Goal: Download file/media

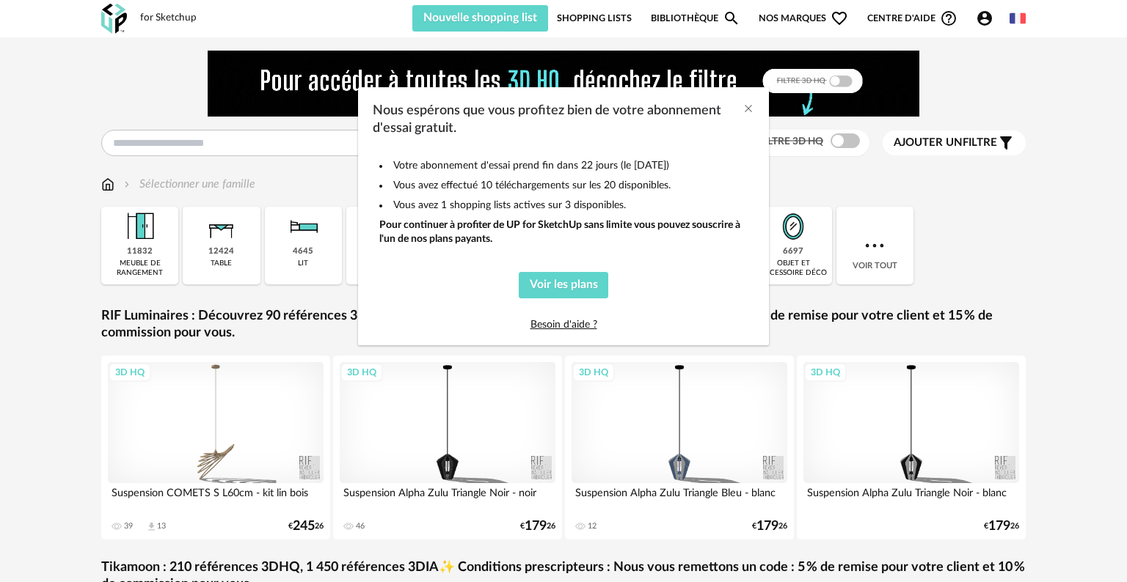
click at [233, 144] on div "Nous espérons que vous profitez bien de votre abonnement d'essai gratuit. Votre…" at bounding box center [563, 291] width 1127 height 582
click at [751, 109] on icon "Close" at bounding box center [748, 109] width 12 height 12
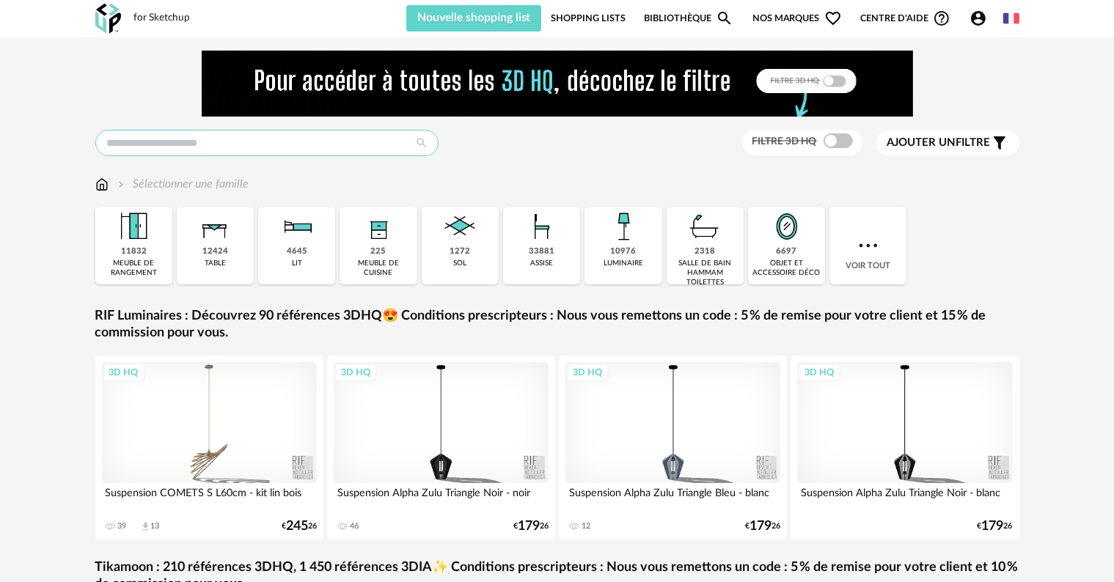
click at [380, 139] on input "text" at bounding box center [266, 143] width 343 height 26
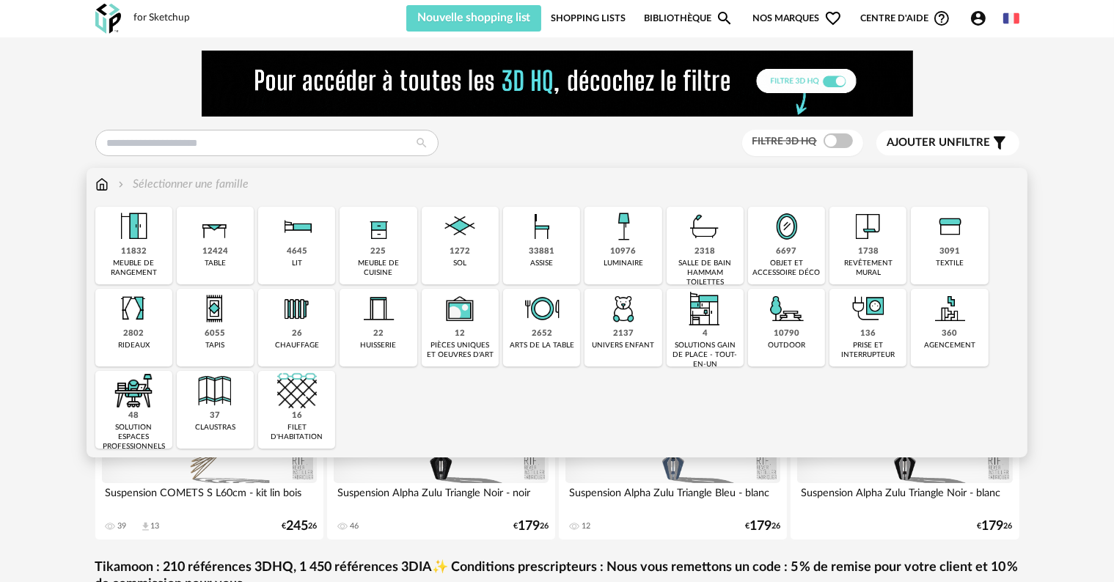
click at [215, 244] on img at bounding box center [215, 227] width 40 height 40
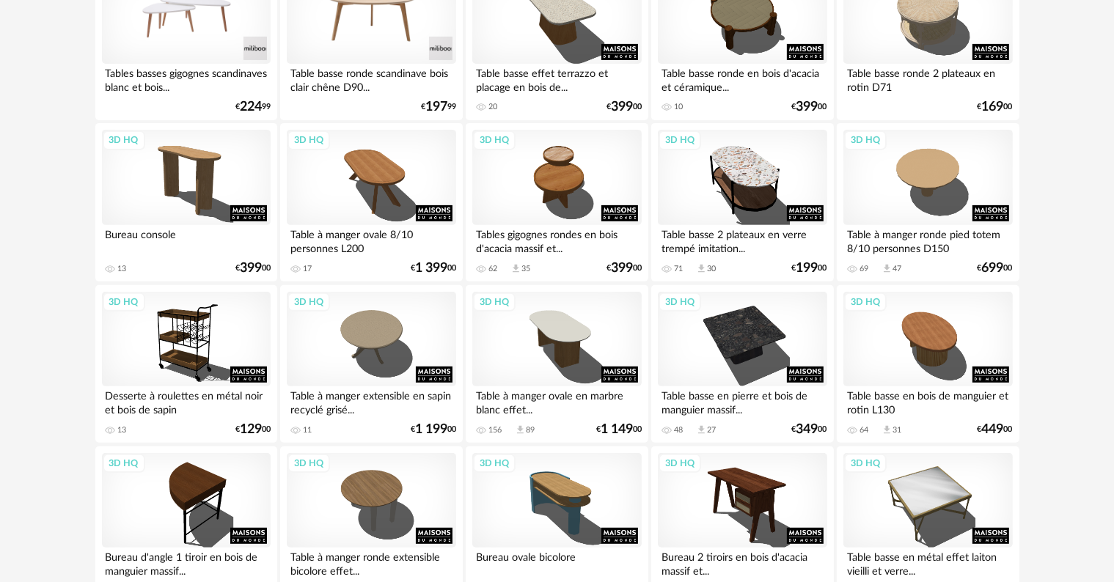
scroll to position [587, 0]
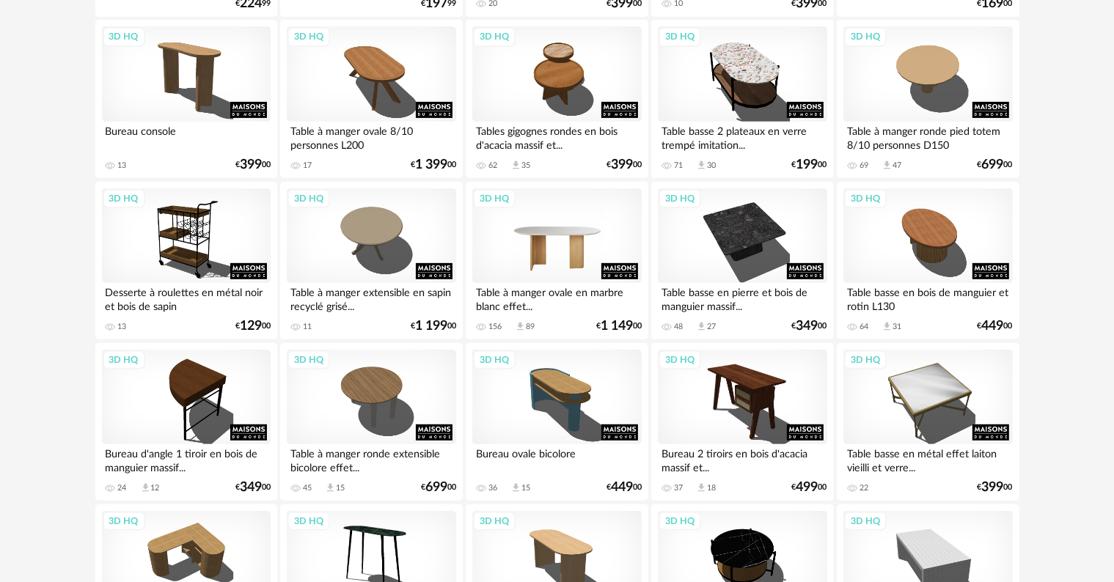
click at [607, 235] on div "3D HQ" at bounding box center [556, 236] width 169 height 95
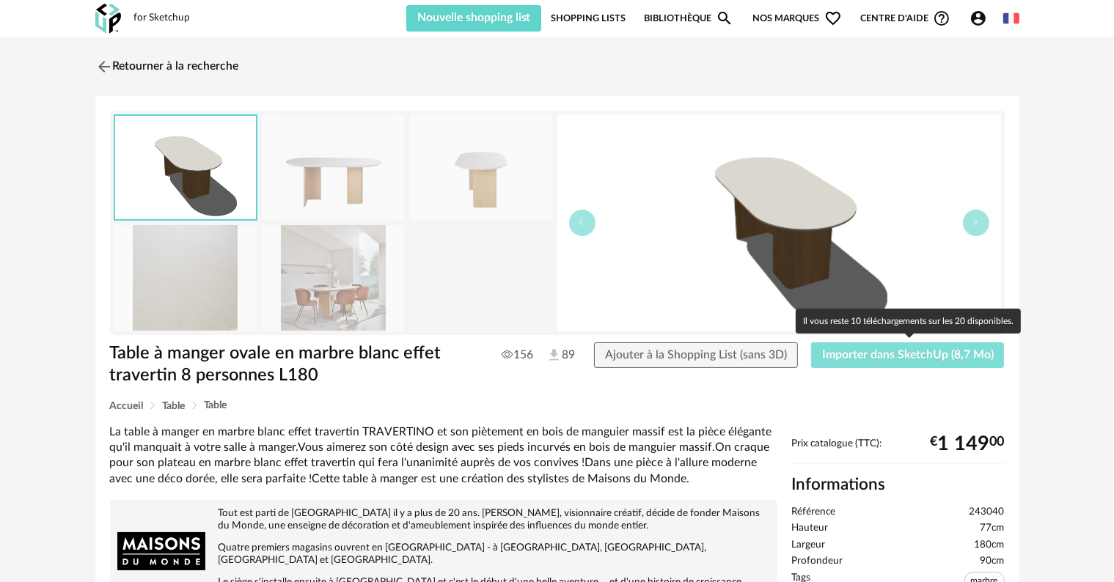
click at [932, 358] on span "Importer dans SketchUp (8,7 Mo)" at bounding box center [908, 355] width 172 height 12
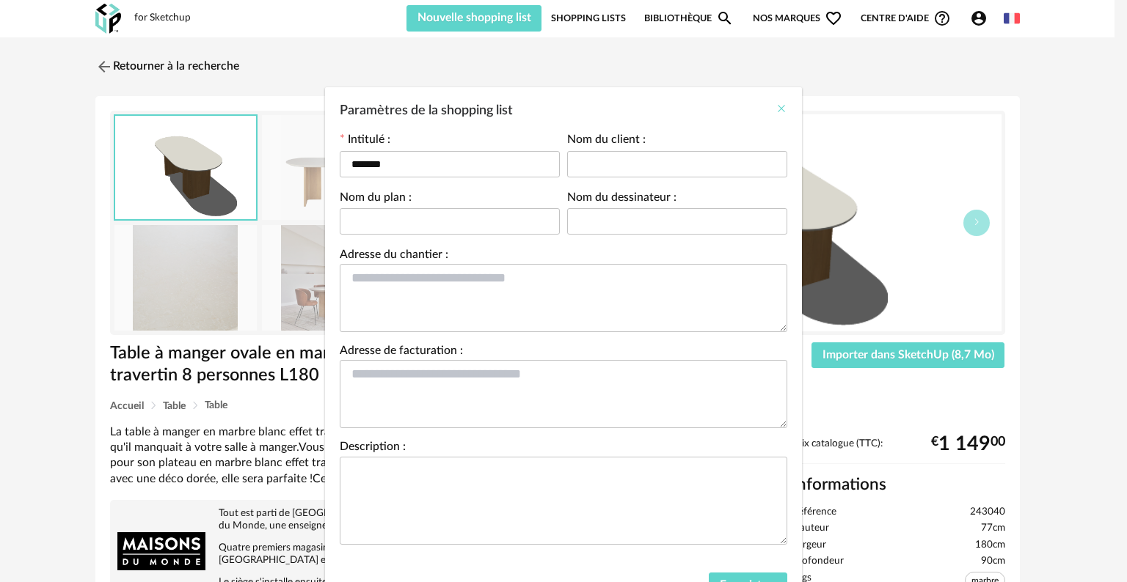
click at [777, 107] on icon "Close" at bounding box center [781, 109] width 12 height 12
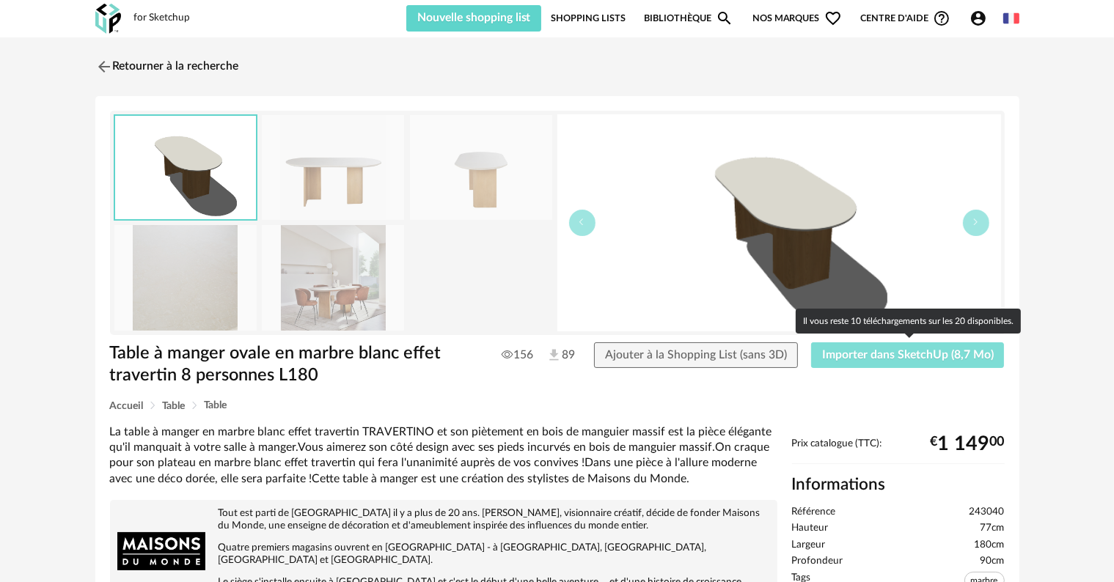
click at [868, 359] on span "Importer dans SketchUp (8,7 Mo)" at bounding box center [908, 355] width 172 height 12
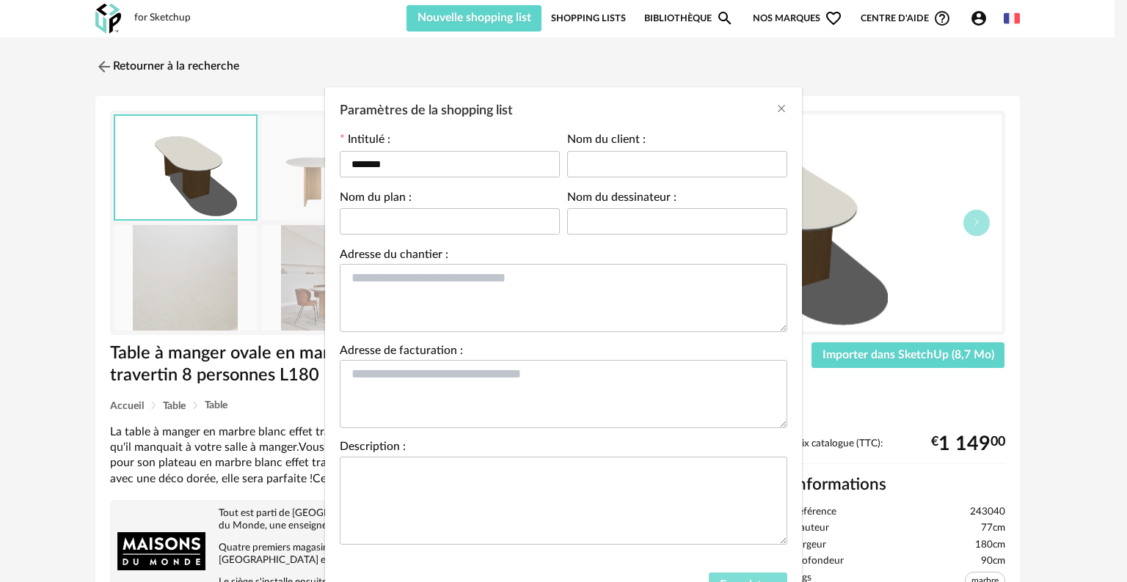
click at [745, 577] on button "Enregistrer" at bounding box center [748, 586] width 78 height 26
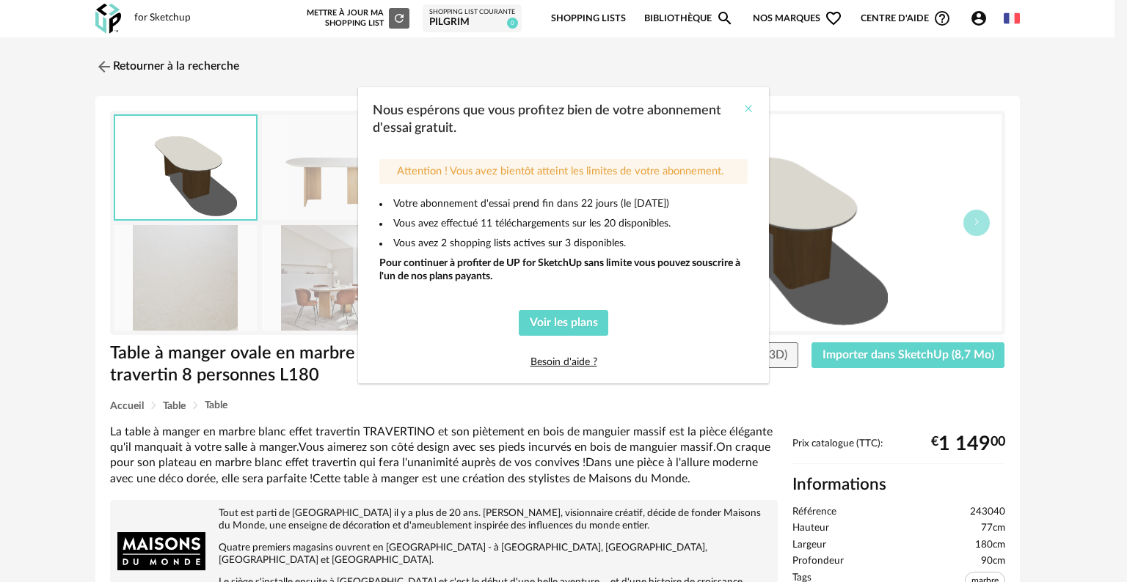
click at [747, 106] on icon "Close" at bounding box center [748, 109] width 12 height 12
